Goal: Check status: Check status

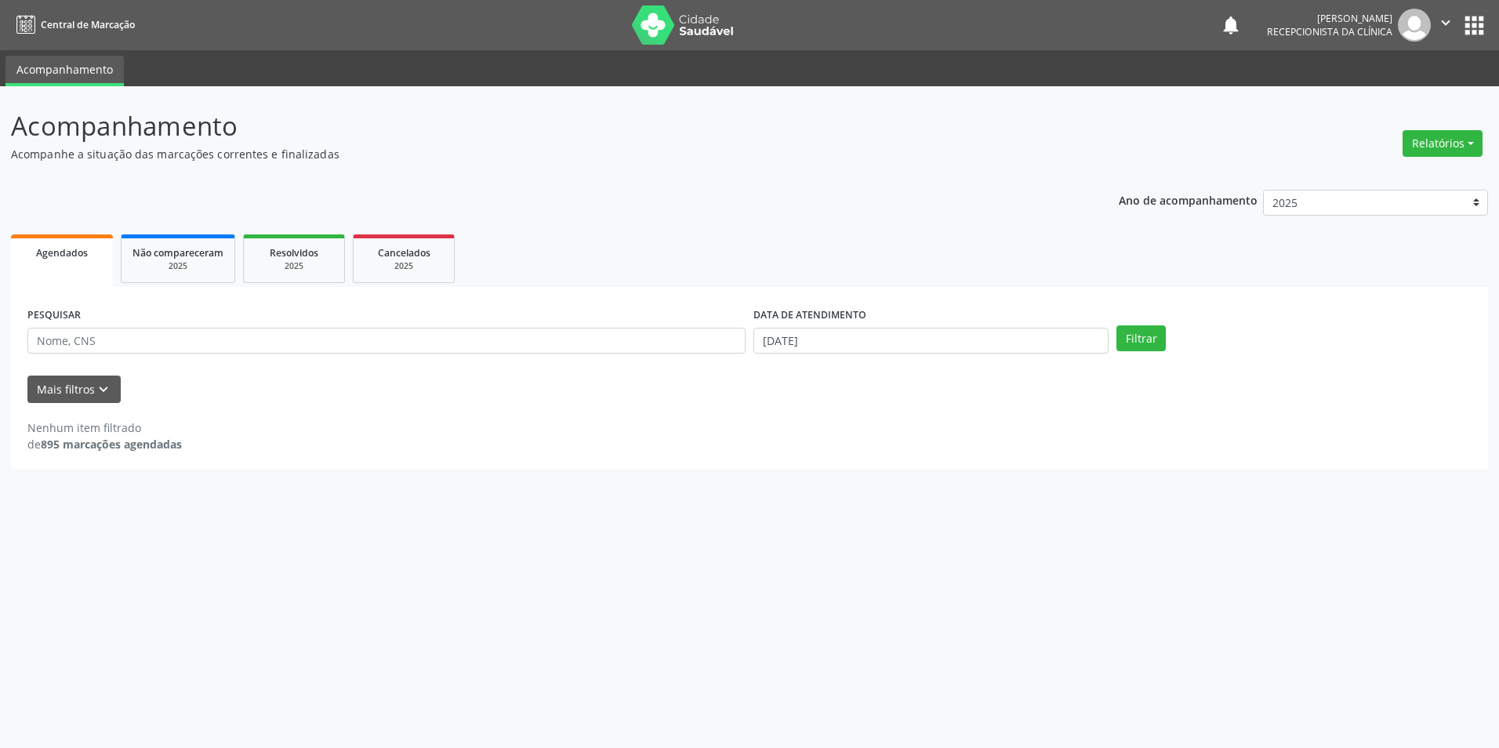
select select "8"
click at [876, 344] on body "Central de Marcação notifications [PERSON_NAME] Recepcionista da clínica  Conf…" at bounding box center [749, 374] width 1499 height 748
click at [832, 421] on span "2" at bounding box center [833, 420] width 31 height 31
type input "[DATE]"
click at [1141, 337] on button "Filtrar" at bounding box center [1140, 338] width 49 height 27
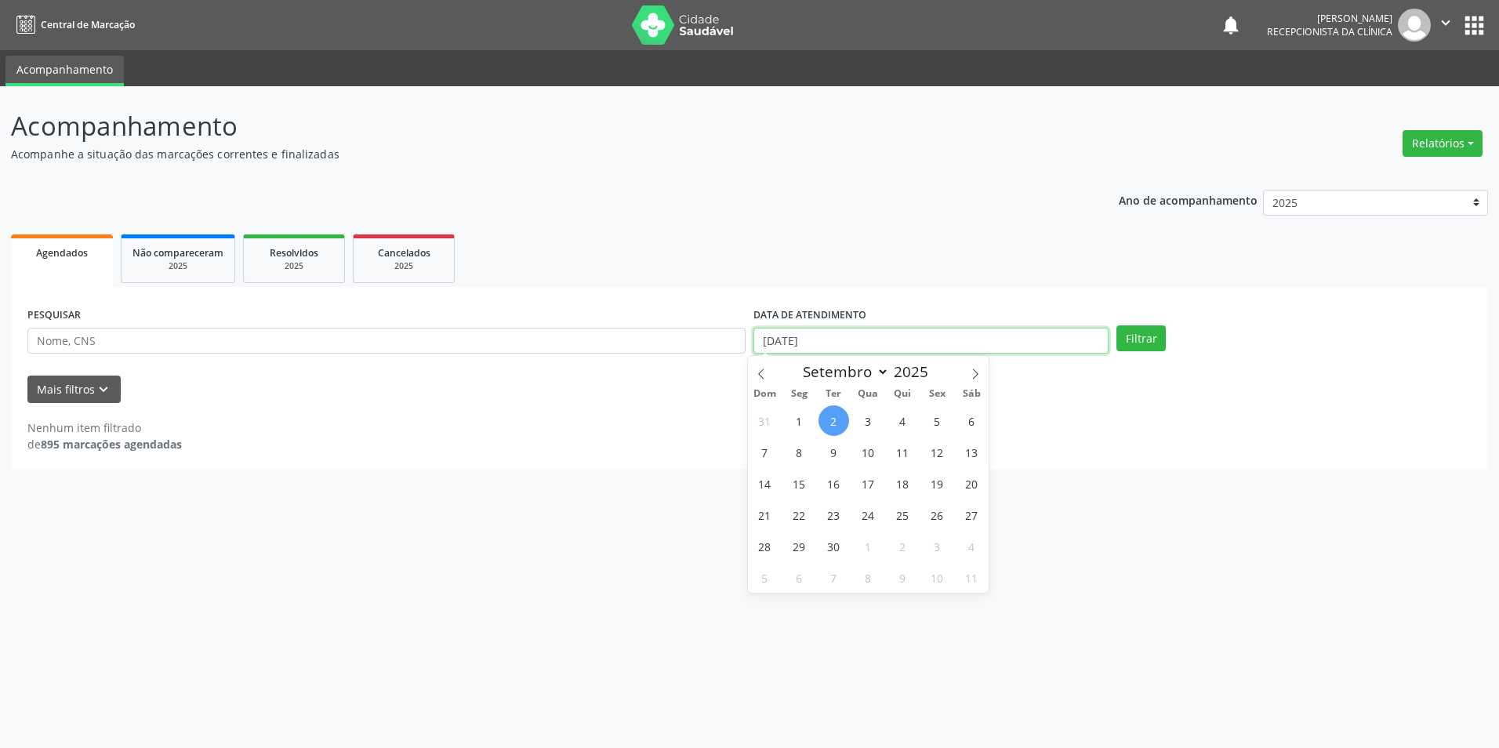
click at [800, 342] on input "[DATE]" at bounding box center [930, 341] width 355 height 27
click at [860, 424] on span "3" at bounding box center [868, 420] width 31 height 31
type input "[DATE]"
click at [860, 424] on span "3" at bounding box center [868, 420] width 31 height 31
click at [1137, 336] on button "Filtrar" at bounding box center [1140, 338] width 49 height 27
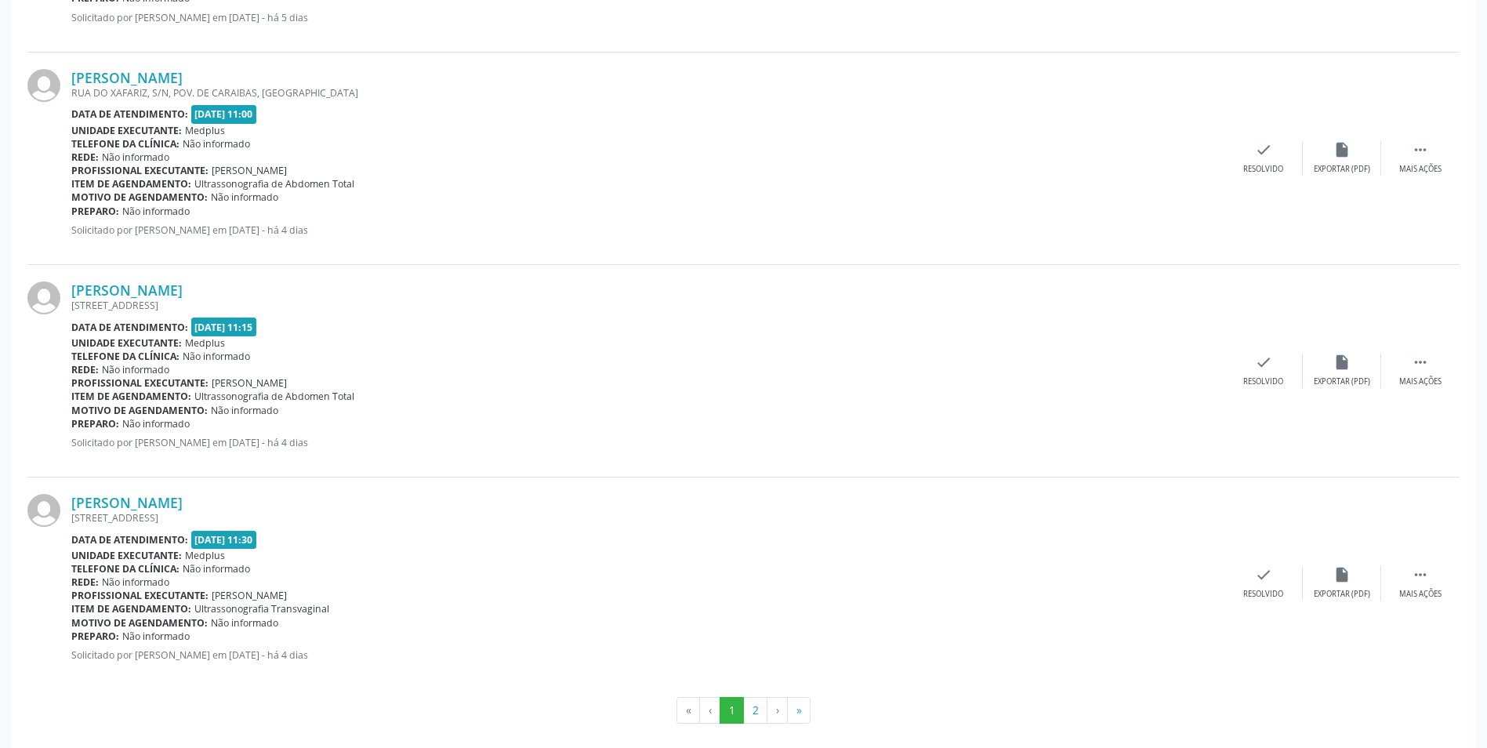
scroll to position [2977, 0]
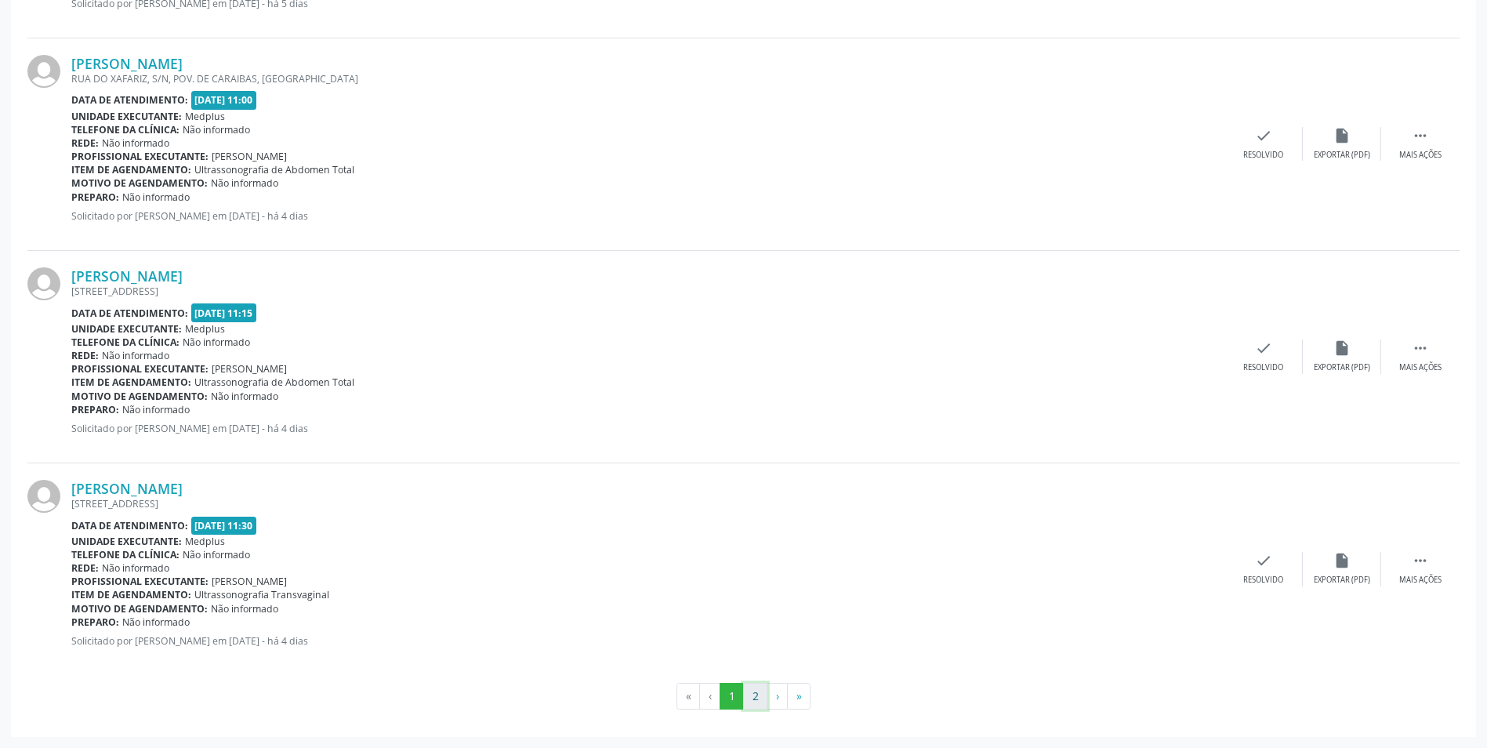
click at [761, 687] on button "2" at bounding box center [755, 696] width 24 height 27
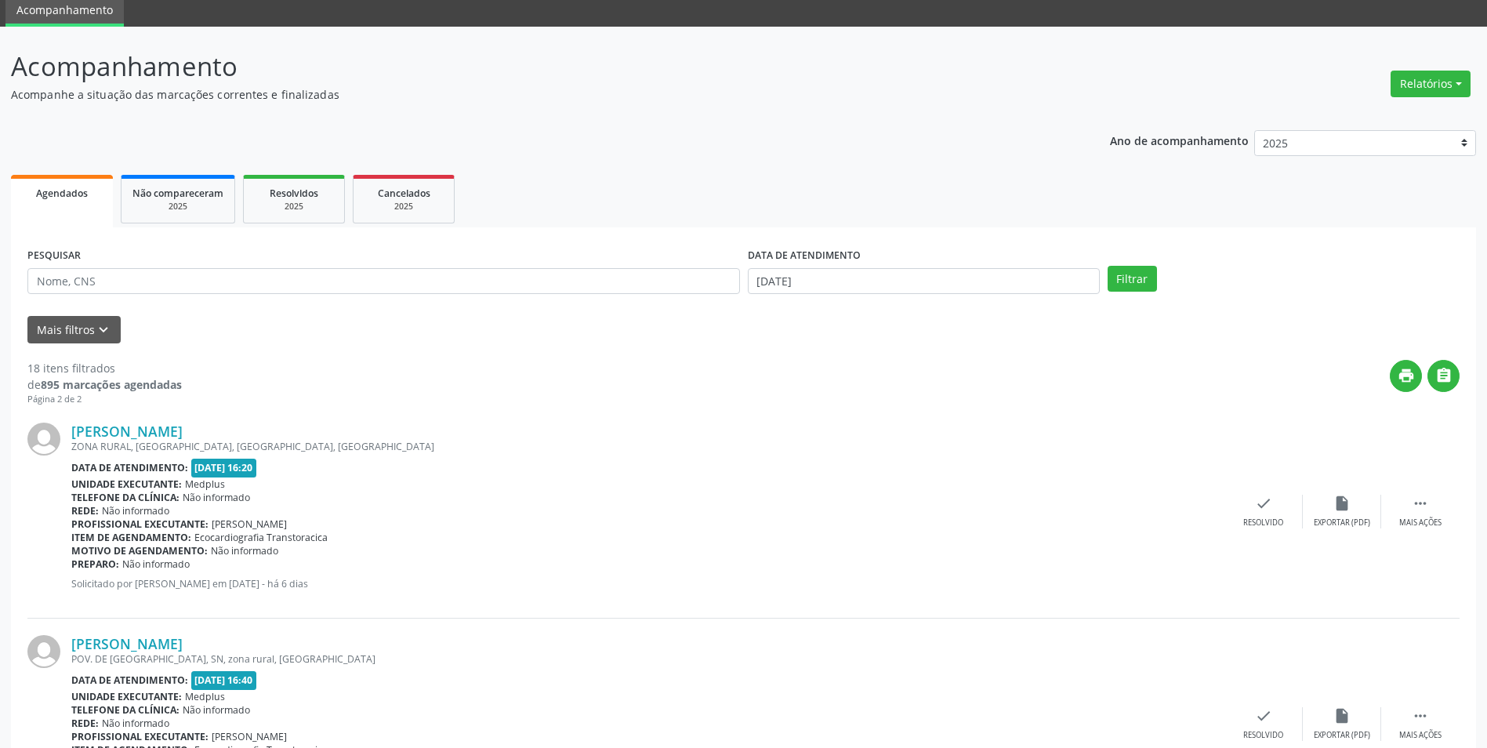
scroll to position [34, 0]
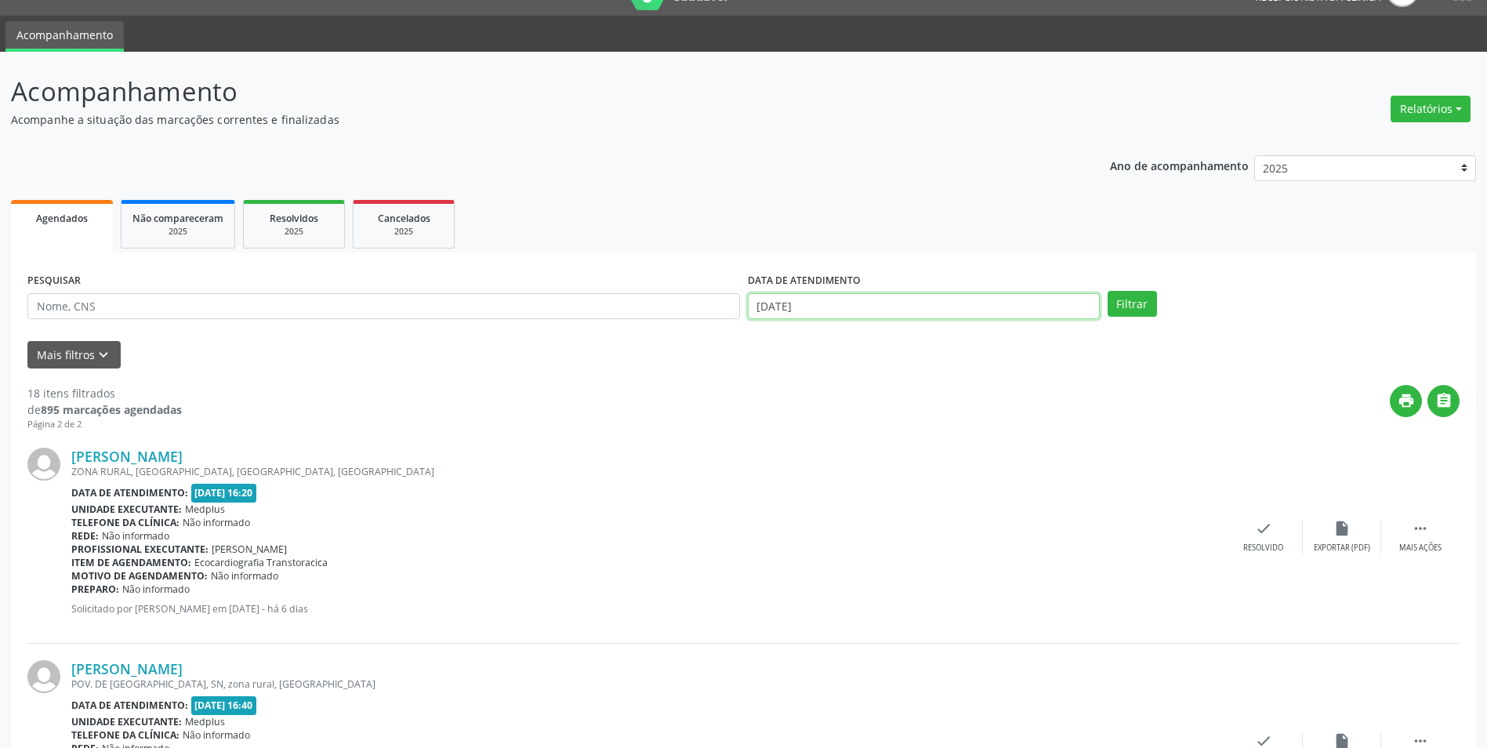
click at [807, 302] on input "[DATE]" at bounding box center [924, 306] width 352 height 27
click at [831, 387] on span "2" at bounding box center [833, 386] width 31 height 31
type input "[DATE]"
click at [887, 309] on input "[DATE]" at bounding box center [924, 306] width 352 height 27
click at [889, 390] on span "4" at bounding box center [902, 386] width 31 height 31
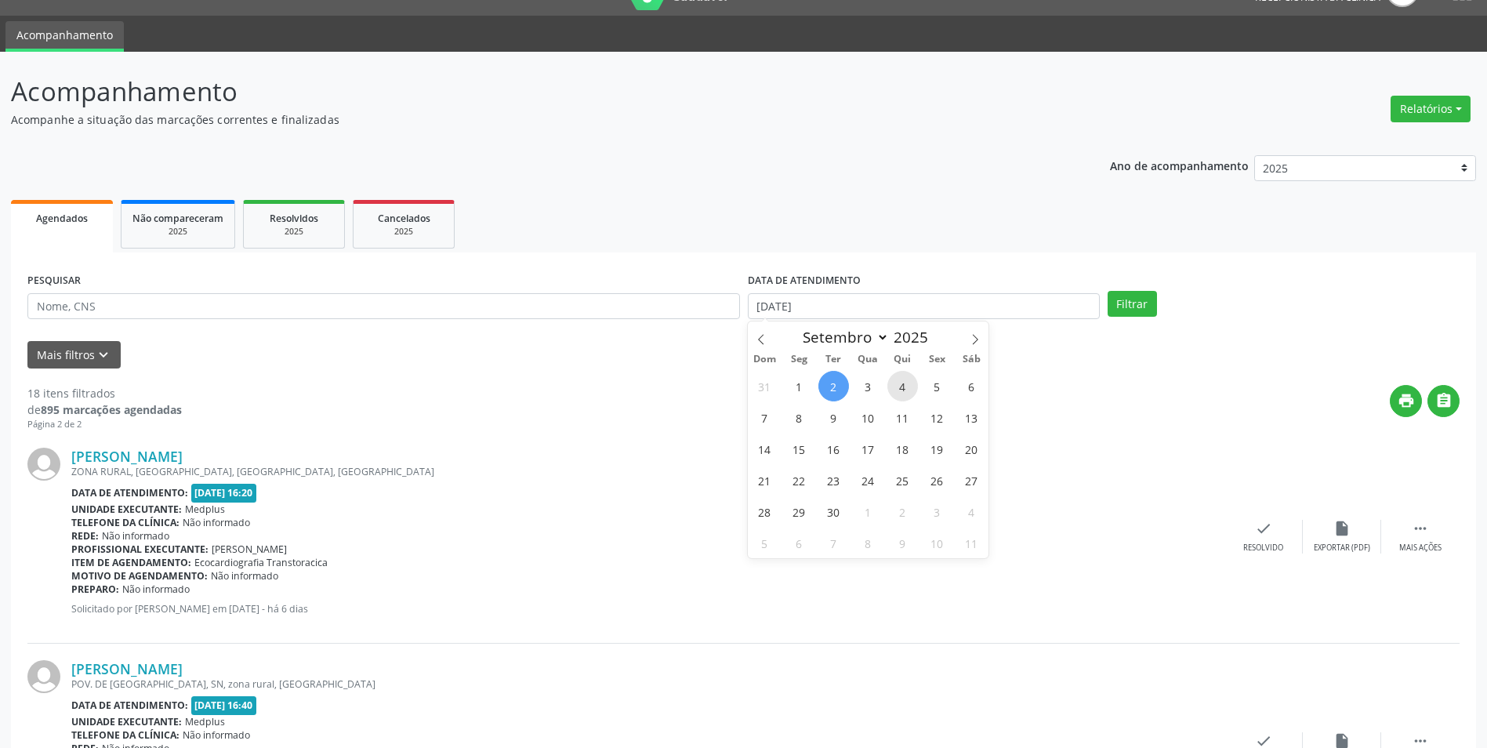
type input "[DATE]"
click at [1157, 303] on div "Filtrar" at bounding box center [1284, 304] width 360 height 27
click at [1138, 303] on button "Filtrar" at bounding box center [1132, 304] width 49 height 27
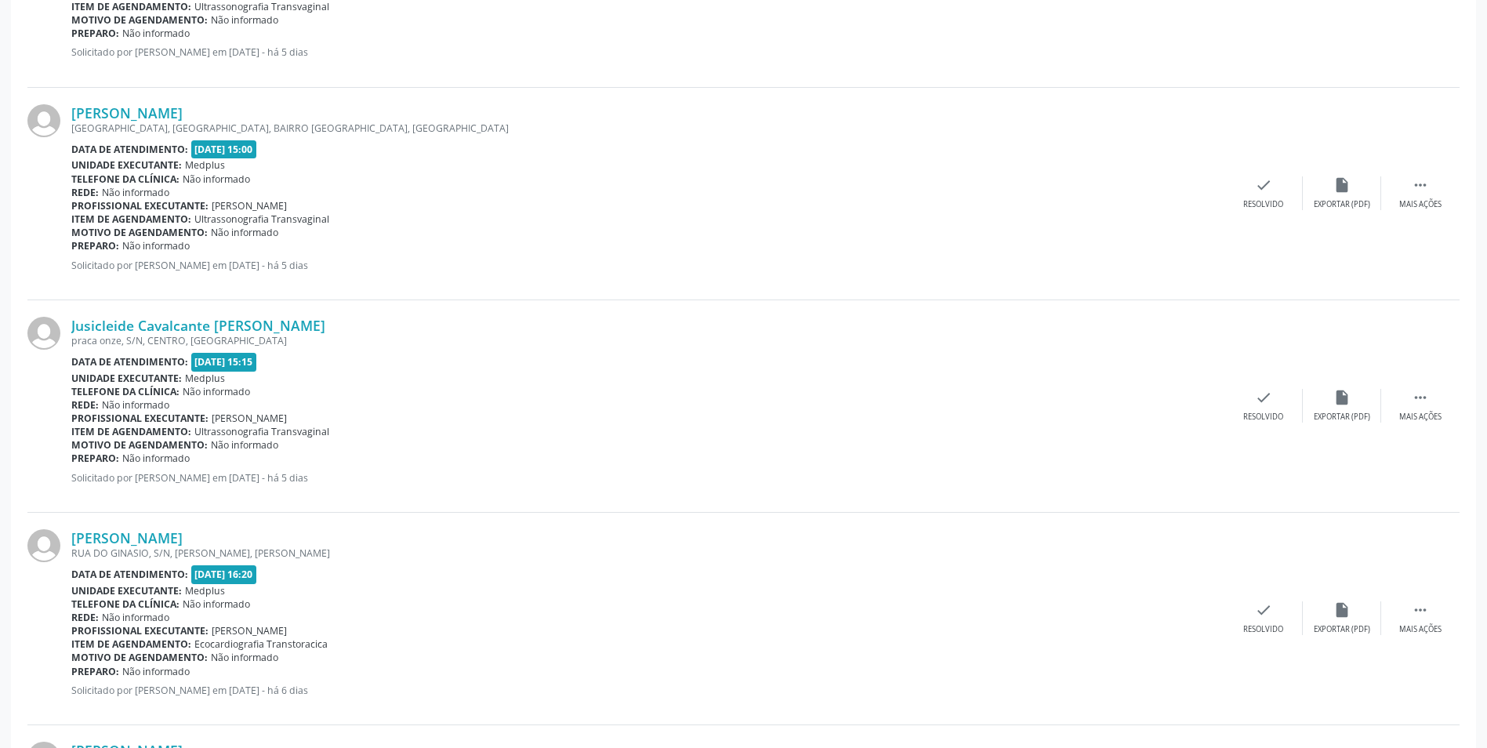
scroll to position [1881, 0]
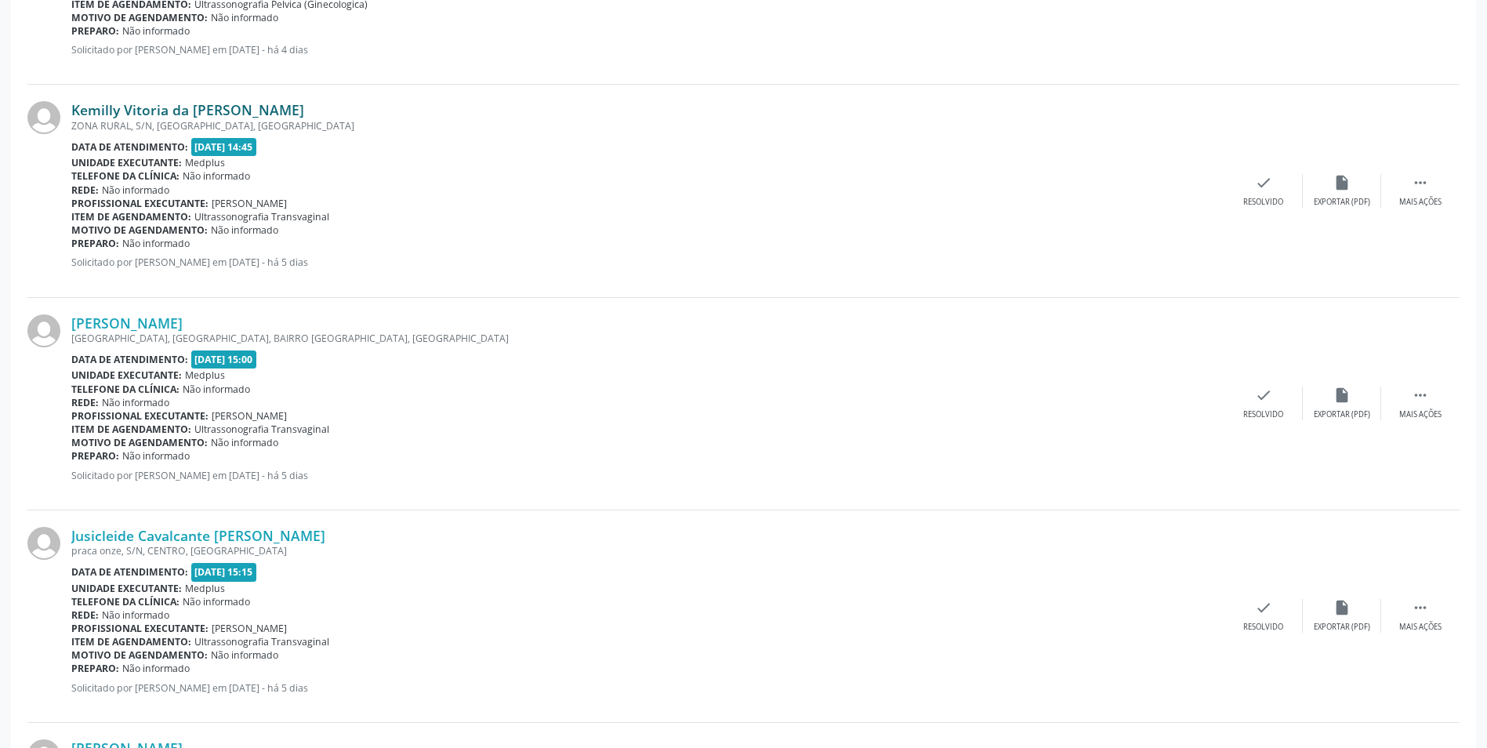
click at [159, 107] on link "Kemilly Vitoria da [PERSON_NAME]" at bounding box center [187, 109] width 233 height 17
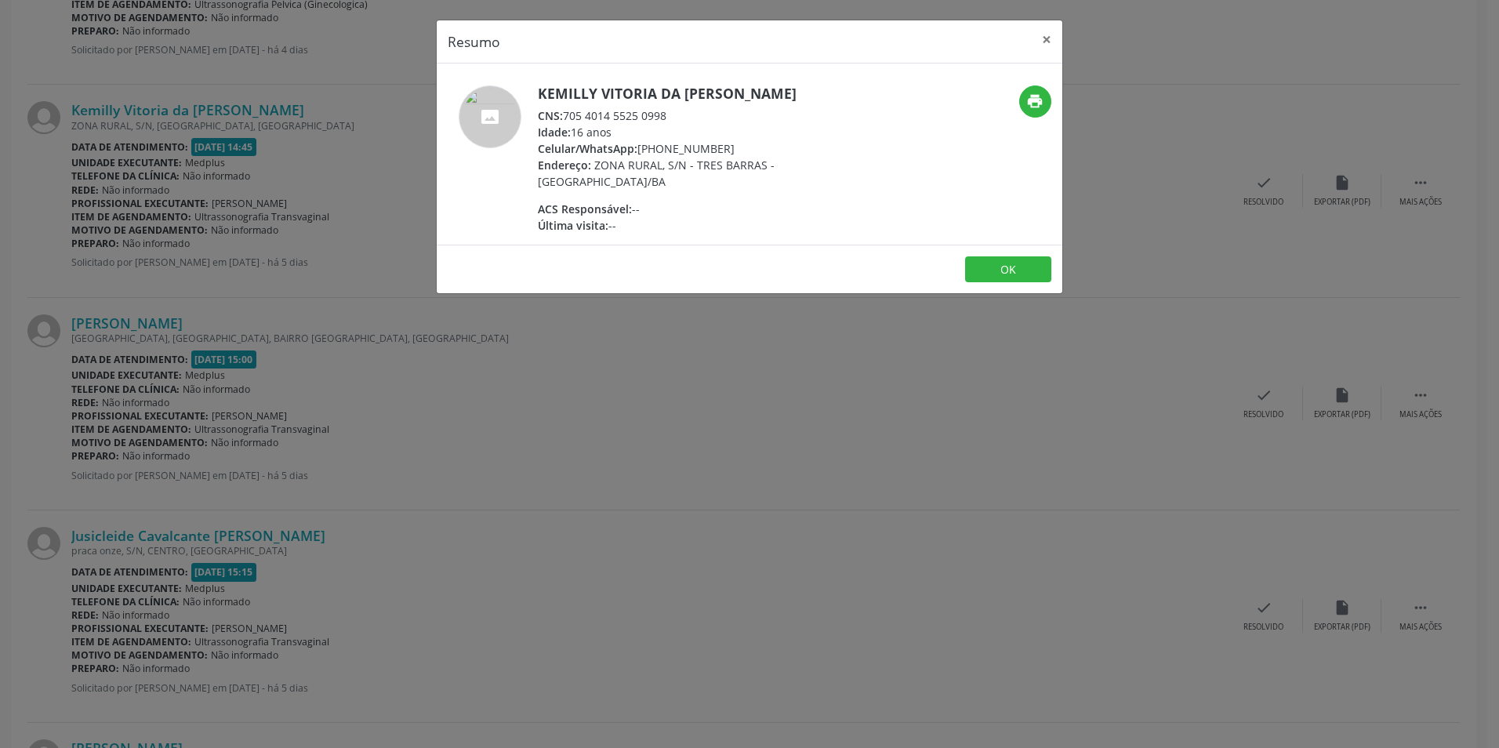
click at [700, 383] on div "Resumo × Kemilly Vitoria da [PERSON_NAME] CNS: 705 4014 5525 0998 Idade: 16 ano…" at bounding box center [749, 374] width 1499 height 748
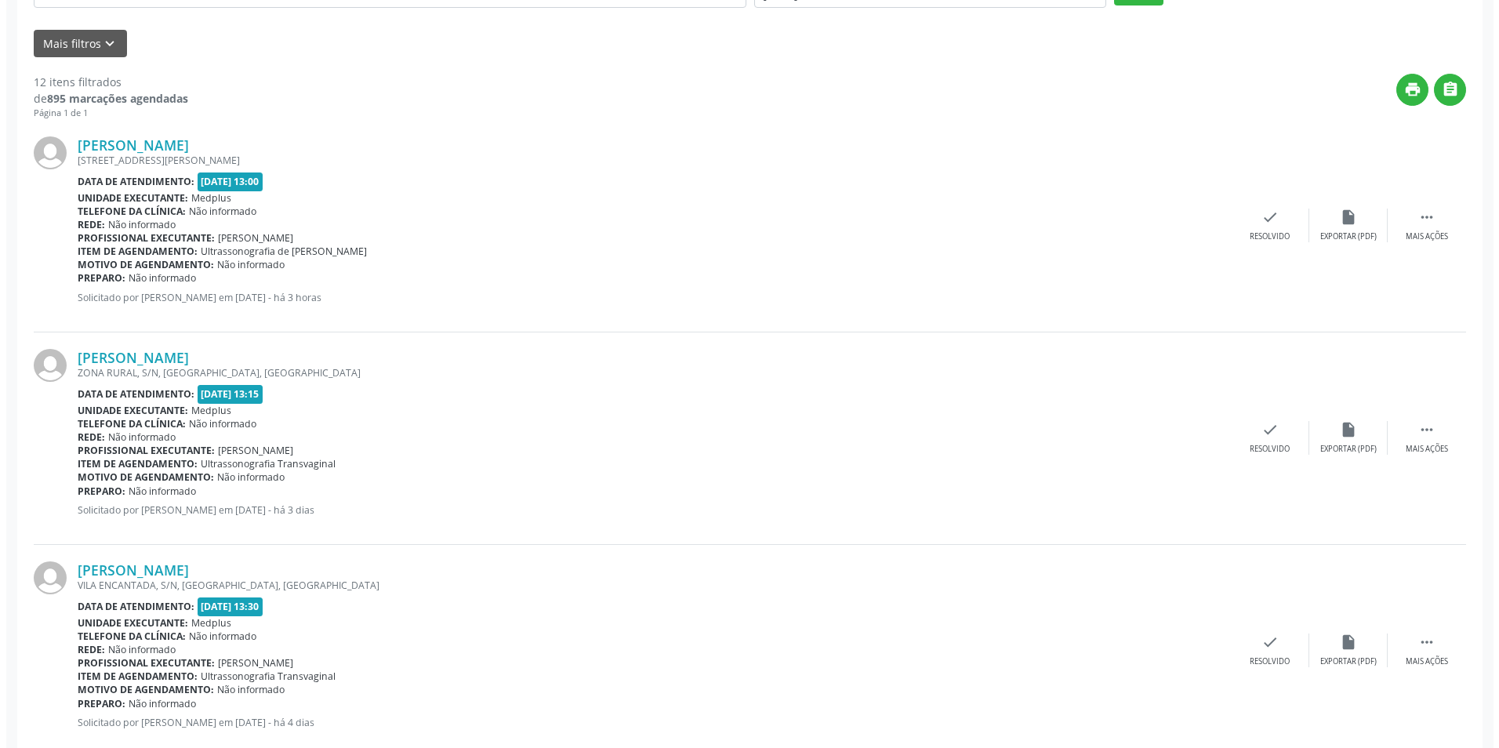
scroll to position [0, 0]
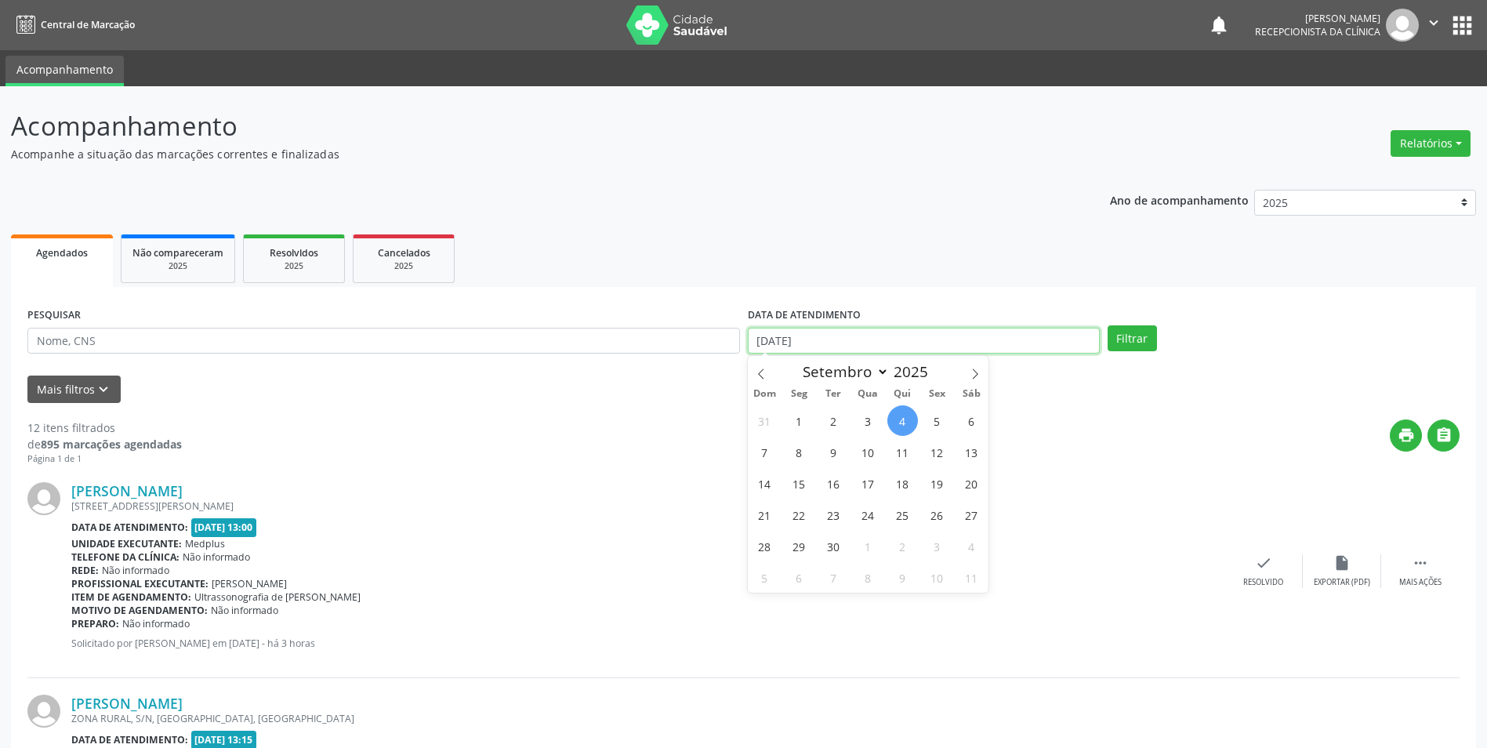
click at [841, 346] on input "[DATE]" at bounding box center [924, 341] width 352 height 27
click at [802, 416] on span "1" at bounding box center [799, 420] width 31 height 31
type input "[DATE]"
click at [802, 416] on span "1" at bounding box center [799, 420] width 31 height 31
click at [1137, 333] on button "Filtrar" at bounding box center [1132, 338] width 49 height 27
